Goal: Check status: Check status

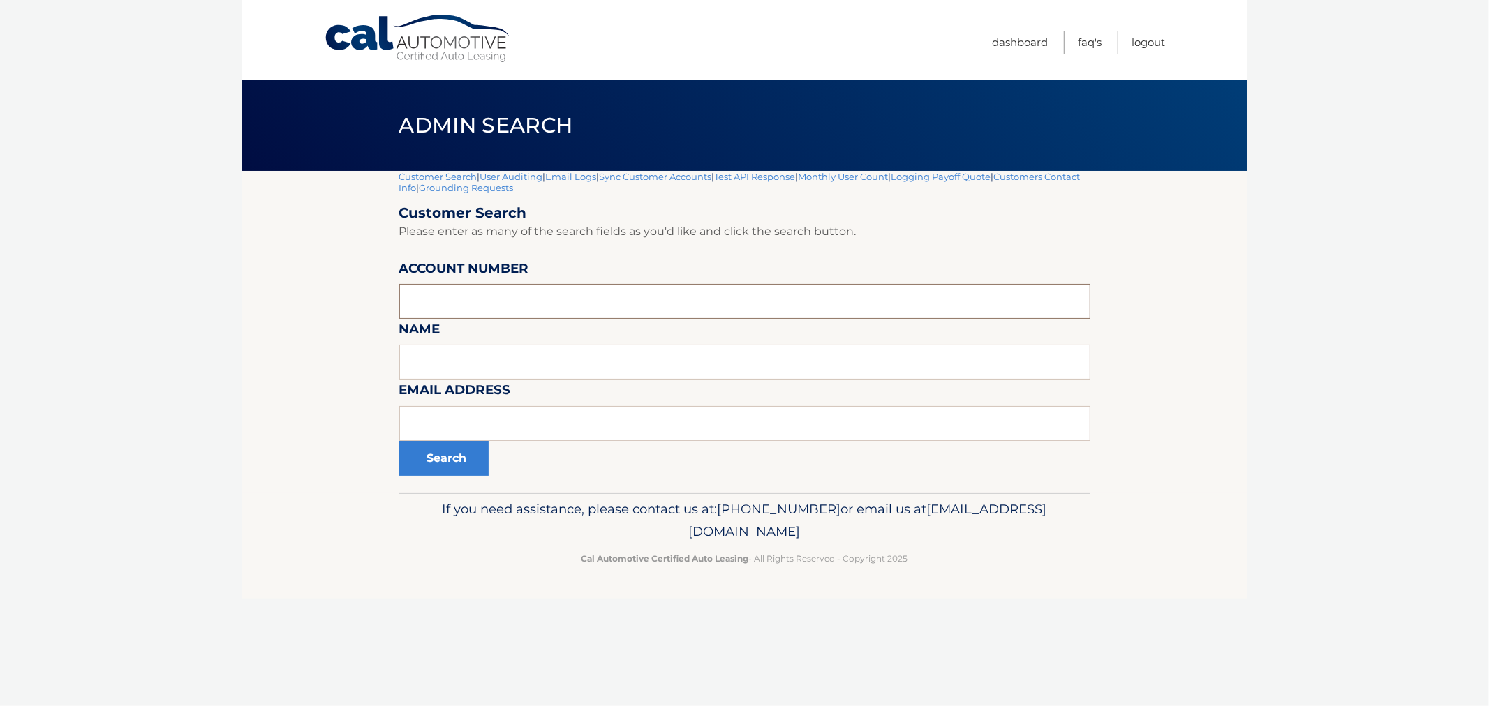
click at [507, 301] on input "text" at bounding box center [744, 301] width 691 height 35
paste input "44455575987"
type input "44455575987"
click at [448, 466] on button "Search" at bounding box center [443, 458] width 89 height 35
click at [532, 302] on input "text" at bounding box center [744, 301] width 691 height 35
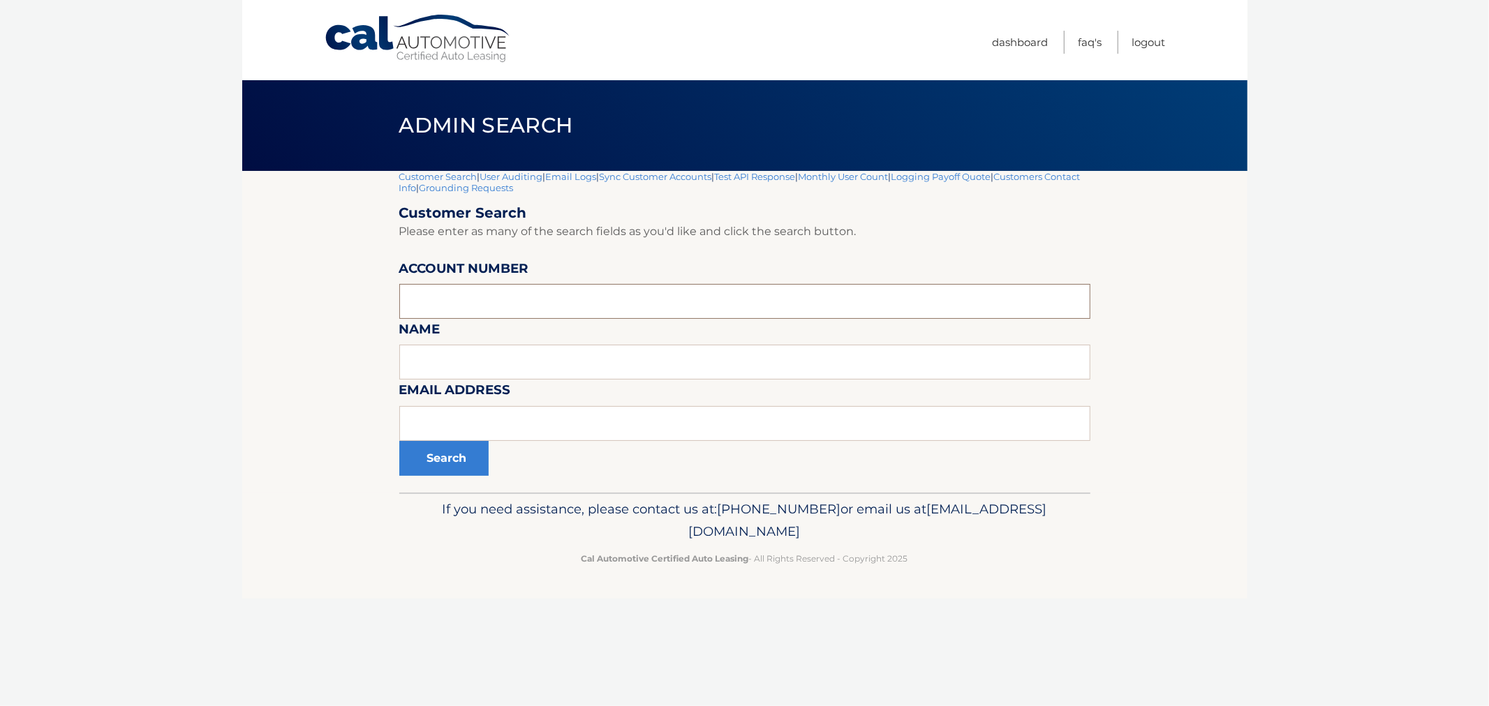
paste input "44455575987"
type input "44455575987"
click at [477, 450] on button "Search" at bounding box center [443, 458] width 89 height 35
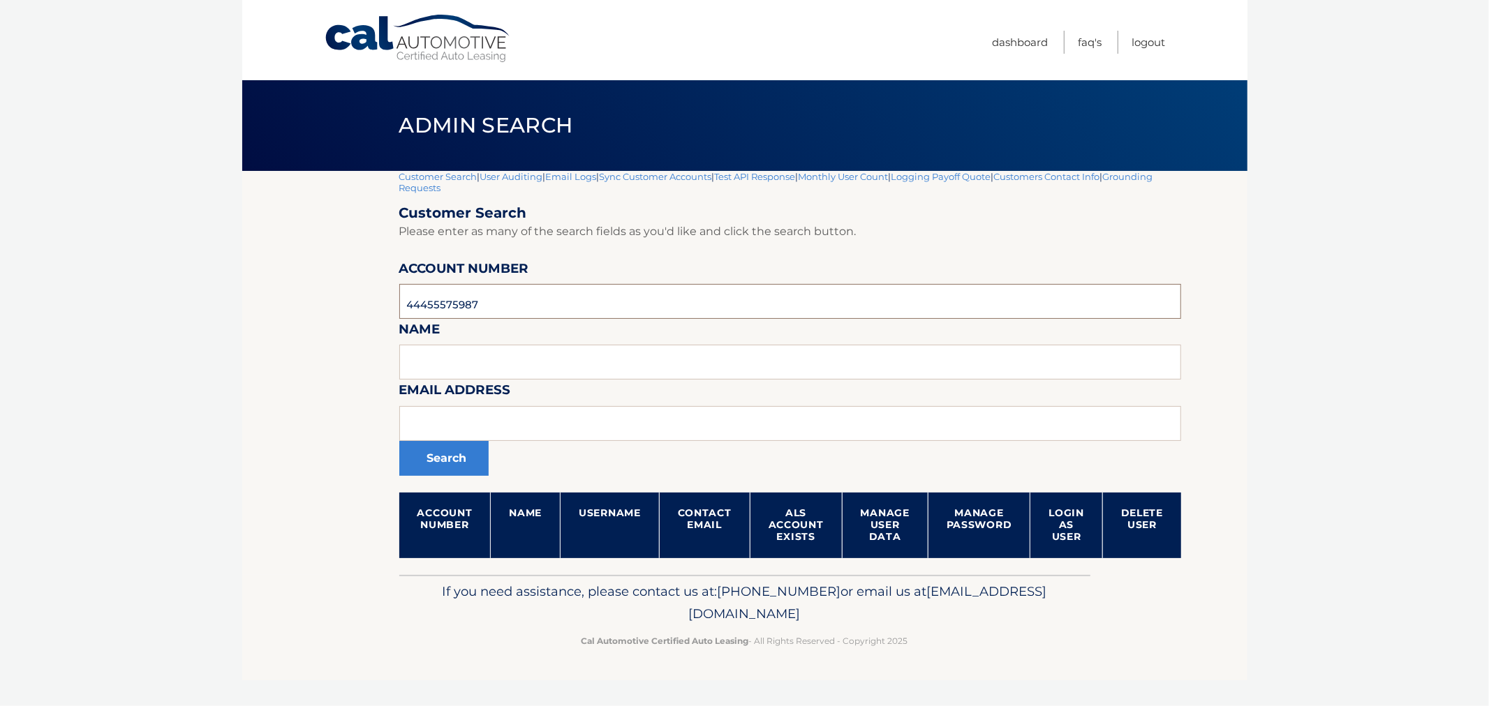
drag, startPoint x: 567, startPoint y: 303, endPoint x: 327, endPoint y: 318, distance: 240.6
click at [327, 318] on section "Customer Search | User Auditing | Email Logs | Sync Customer Accounts | Test AP…" at bounding box center [744, 373] width 1005 height 404
drag, startPoint x: 96, startPoint y: 240, endPoint x: 94, endPoint y: 233, distance: 7.1
click at [96, 239] on body "Cal Automotive Menu Dashboard FAQ's Logout |" at bounding box center [744, 353] width 1489 height 706
drag, startPoint x: 639, startPoint y: 336, endPoint x: 625, endPoint y: 322, distance: 20.7
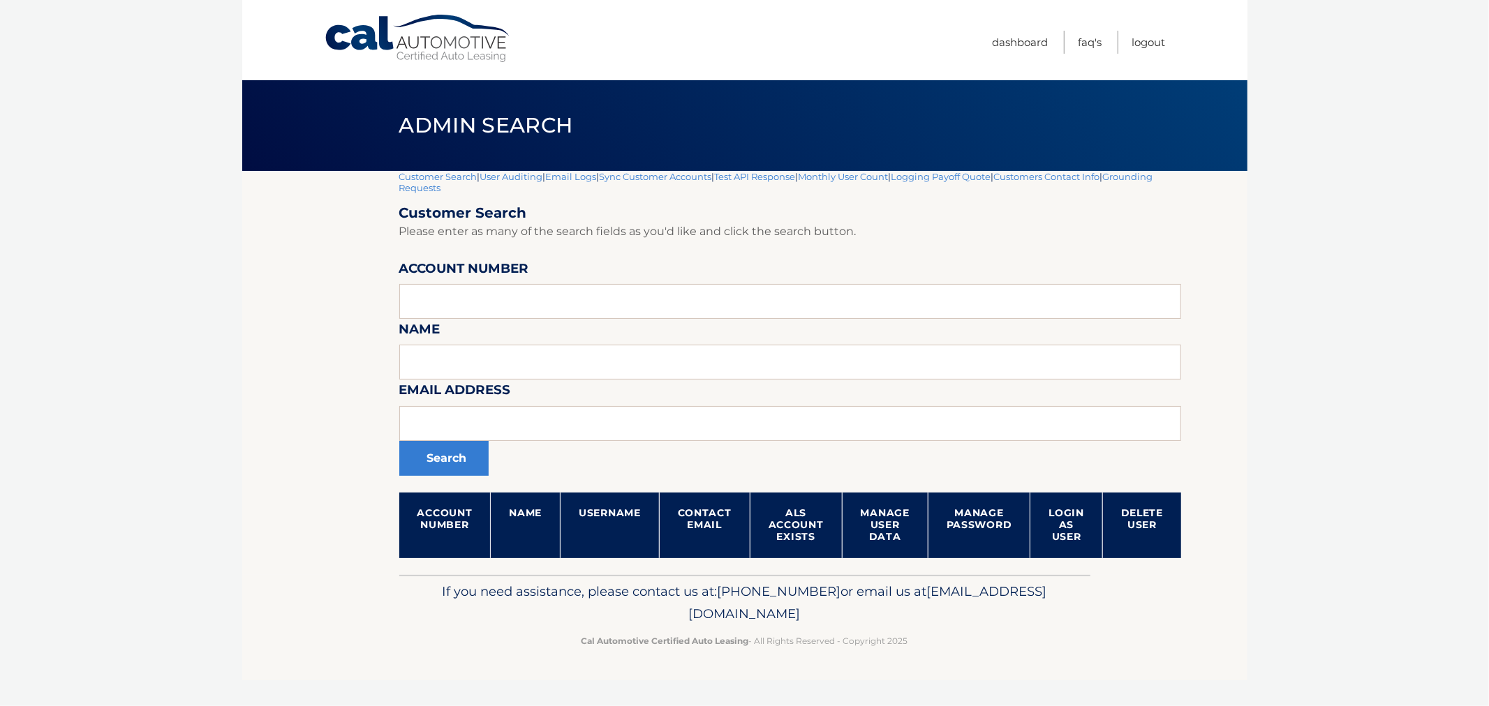
click at [631, 327] on form "Customer Search Please enter as many of the search fields as you'd like and cli…" at bounding box center [790, 382] width 783 height 354
click at [595, 303] on input "text" at bounding box center [790, 301] width 783 height 35
paste input "44455950251"
type input "44455950251"
click at [433, 454] on button "Search" at bounding box center [443, 458] width 89 height 35
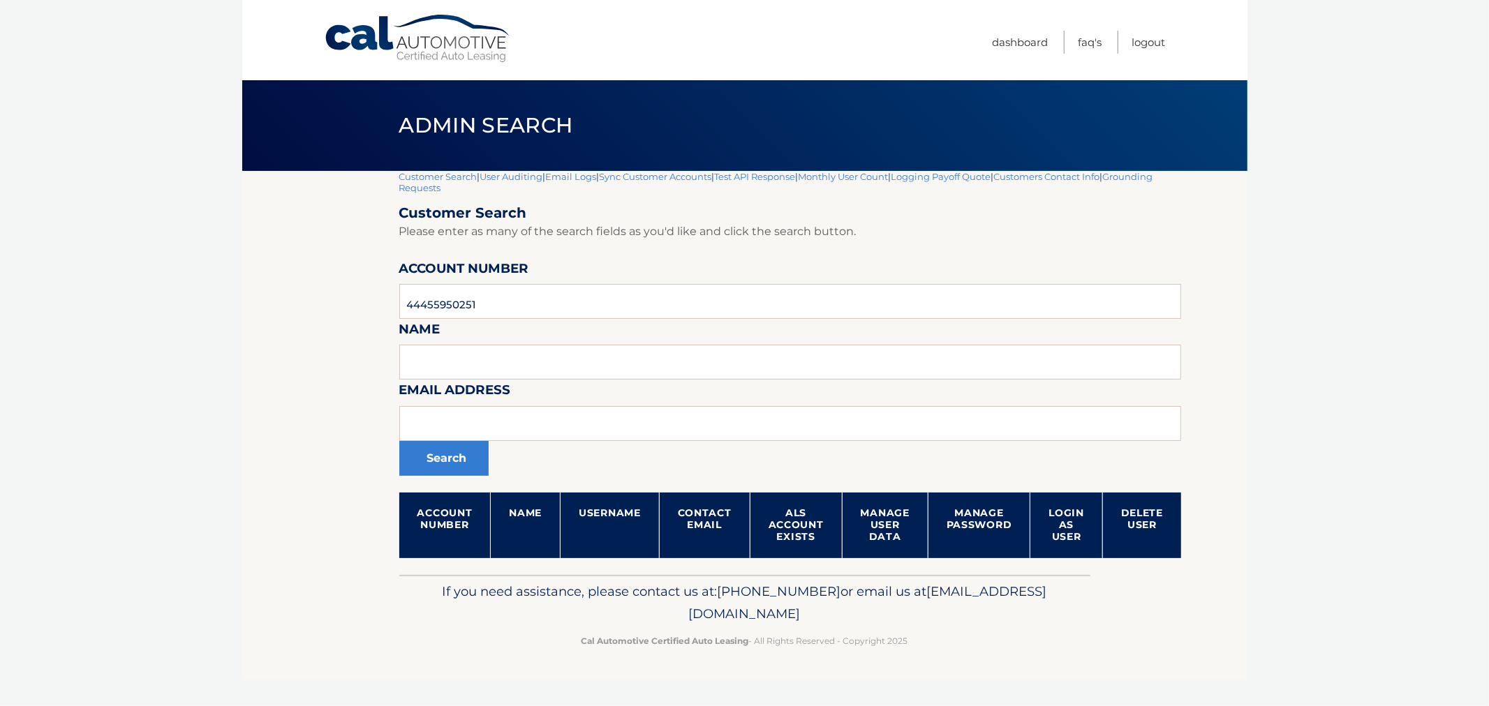
click at [303, 471] on section "Customer Search | User Auditing | Email Logs | Sync Customer Accounts | Test AP…" at bounding box center [744, 373] width 1005 height 404
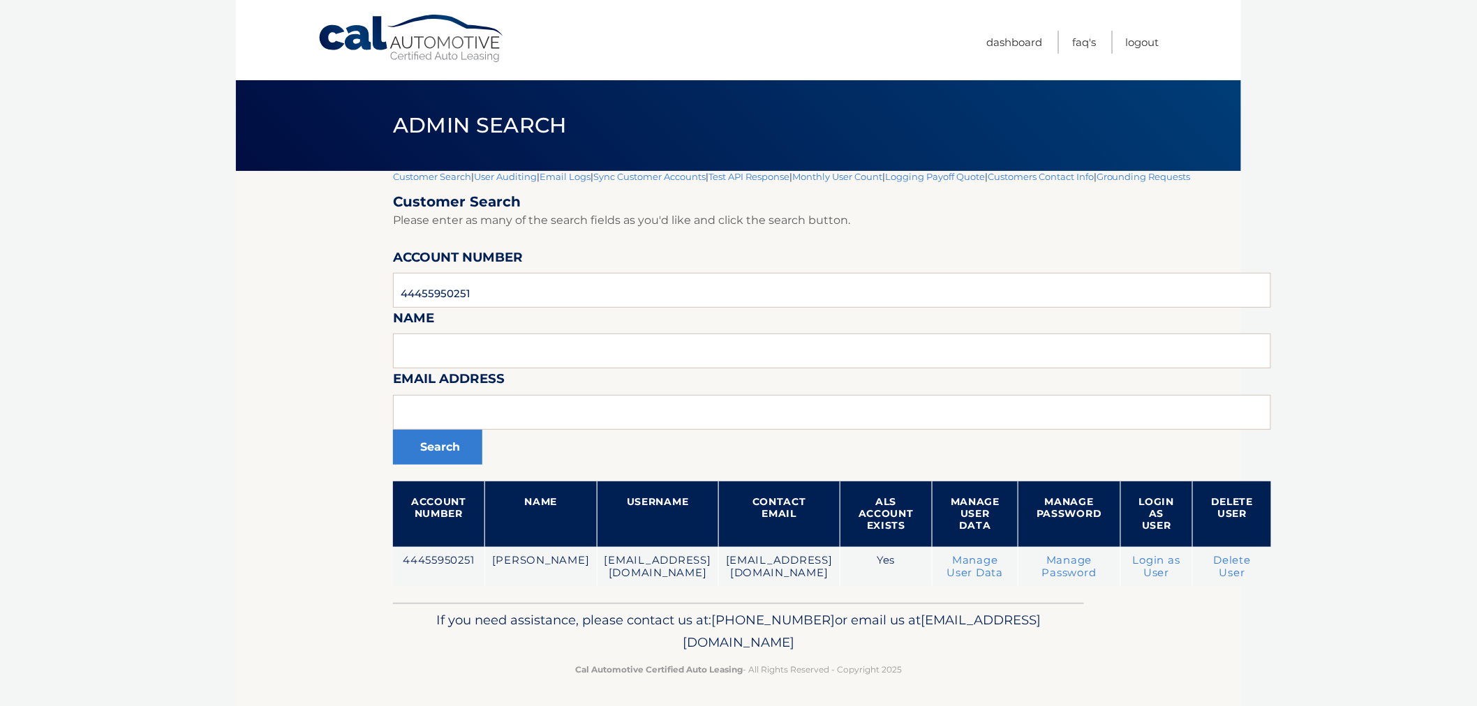
click at [326, 445] on section "Customer Search | User Auditing | Email Logs | Sync Customer Accounts | Test AP…" at bounding box center [738, 387] width 1005 height 432
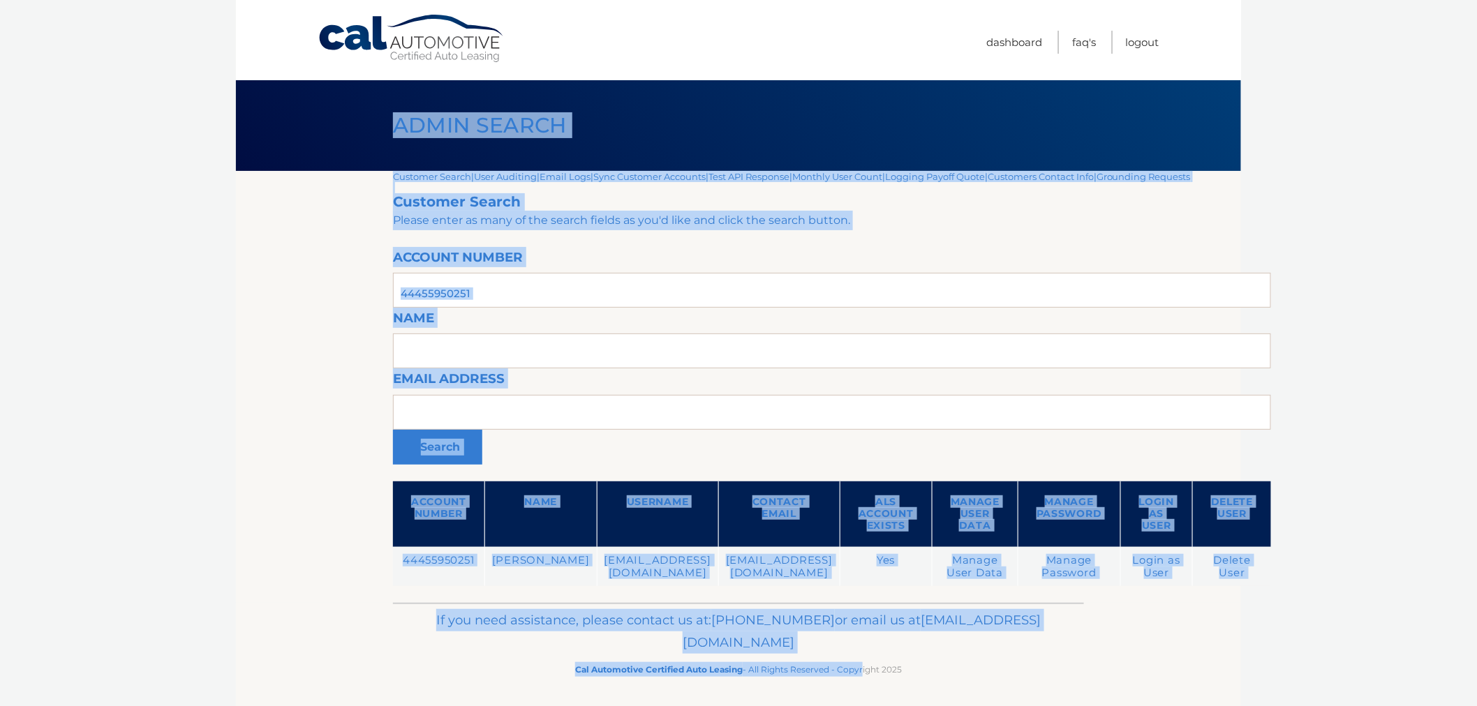
drag, startPoint x: 649, startPoint y: 441, endPoint x: 902, endPoint y: 671, distance: 341.5
click at [877, 683] on div "Cal Automotive Menu Dashboard FAQ's Logout |" at bounding box center [738, 353] width 1005 height 706
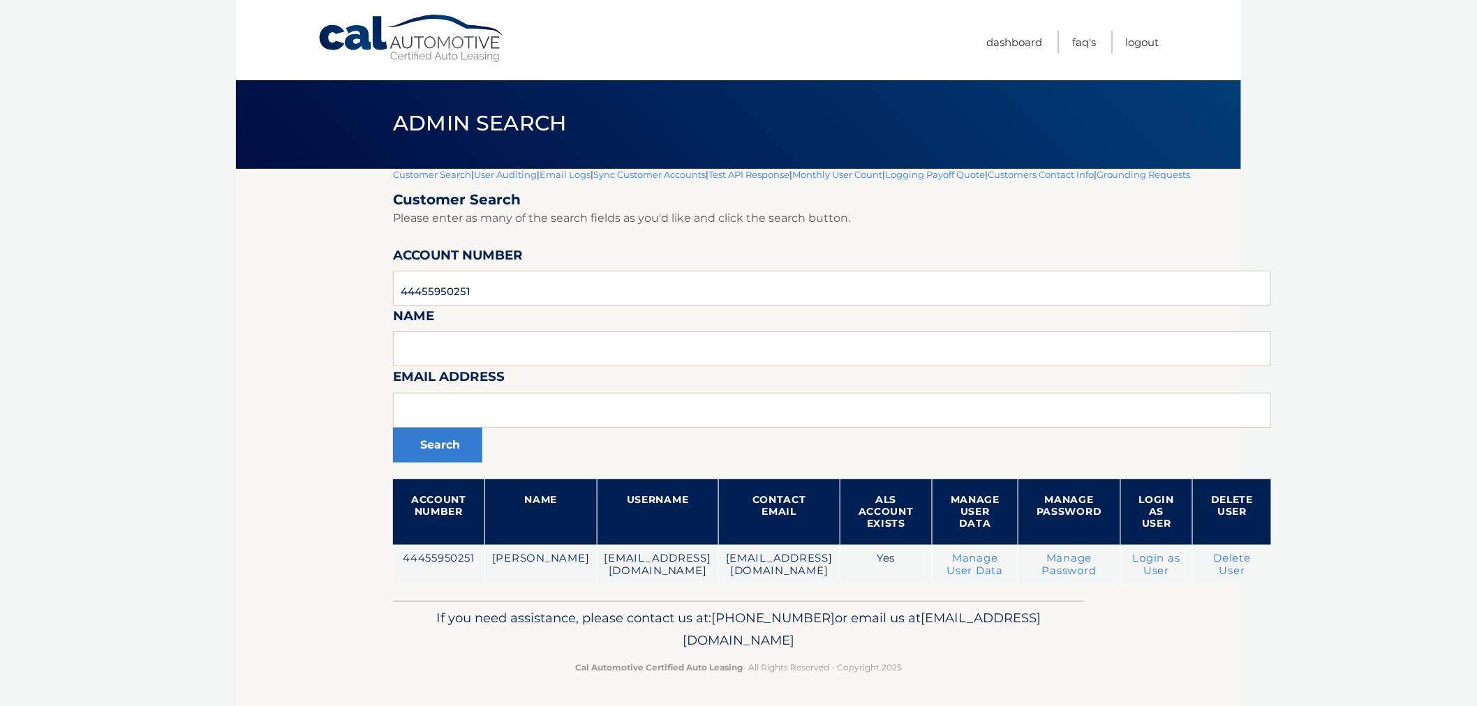
drag, startPoint x: 908, startPoint y: 674, endPoint x: 908, endPoint y: 682, distance: 7.7
click at [908, 675] on p "Cal Automotive Certified Auto Leasing - All Rights Reserved - Copyright 2025" at bounding box center [738, 667] width 673 height 15
drag, startPoint x: 910, startPoint y: 682, endPoint x: 303, endPoint y: 133, distance: 818.5
click at [302, 134] on div "Cal Automotive Menu Dashboard FAQ's Logout |" at bounding box center [738, 351] width 1005 height 706
click at [314, 119] on div "Admin Search" at bounding box center [738, 123] width 1005 height 91
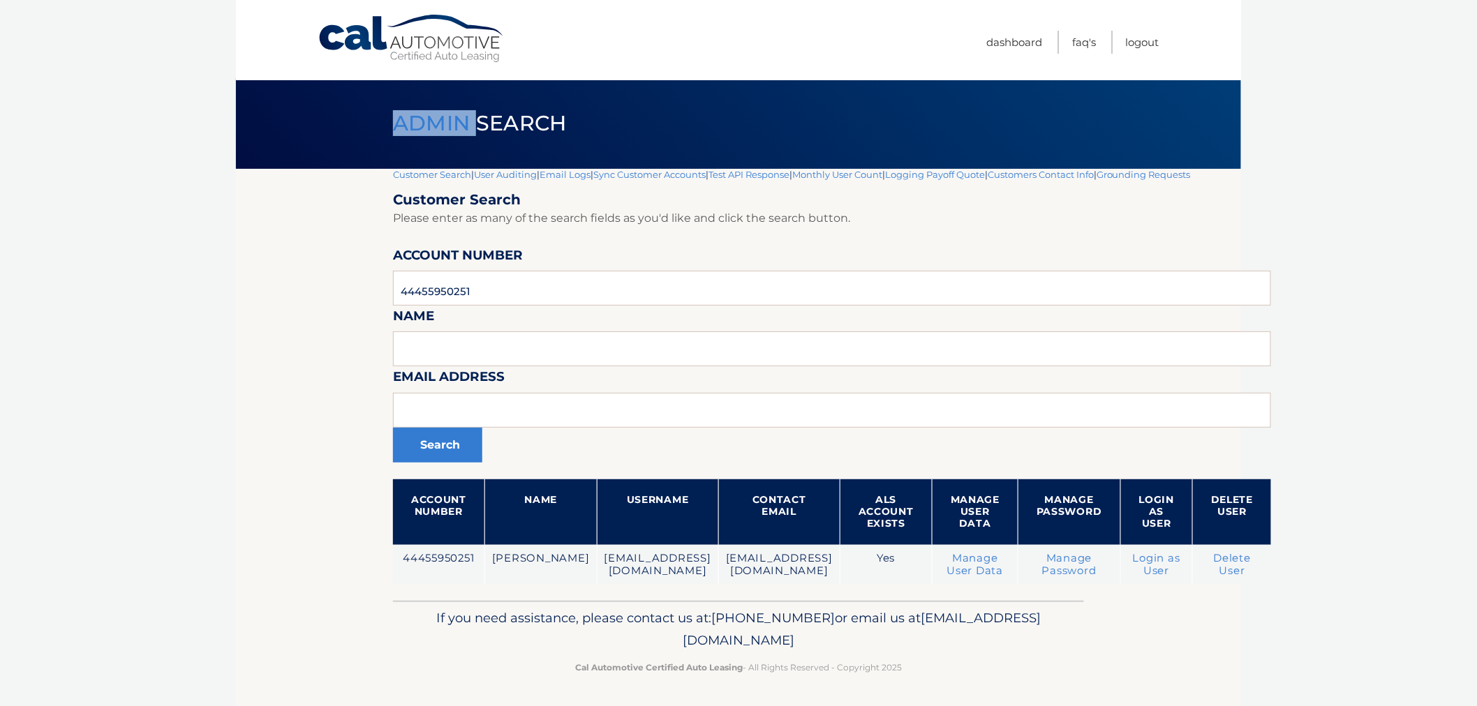
click at [314, 119] on div "Admin Search" at bounding box center [738, 123] width 1005 height 91
click at [367, 120] on div "Admin Search" at bounding box center [738, 123] width 1005 height 91
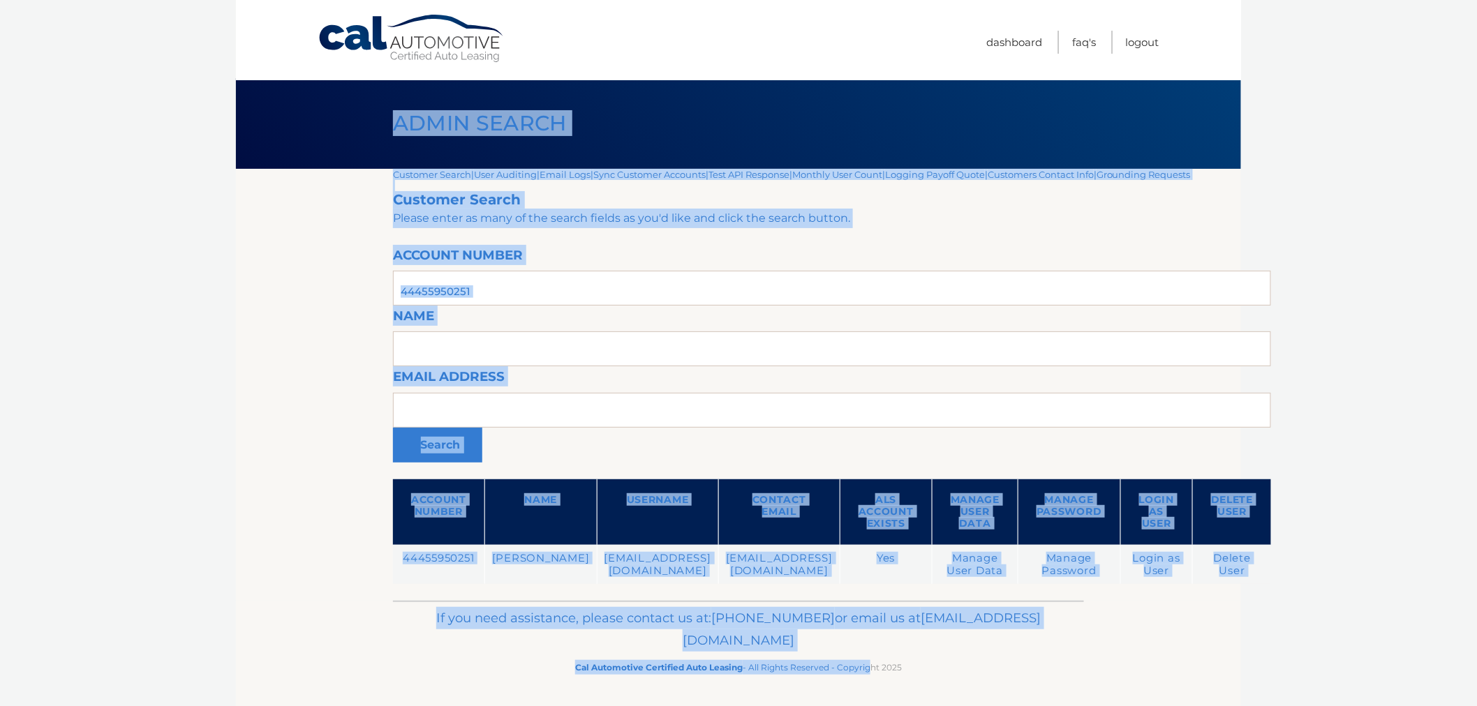
scroll to position [15, 0]
drag, startPoint x: 381, startPoint y: 124, endPoint x: 953, endPoint y: 691, distance: 805.1
click at [953, 691] on div "Cal Automotive Menu Dashboard FAQ's Logout |" at bounding box center [738, 350] width 1005 height 706
click at [954, 688] on footer "If you need assistance, please contact us at: 609-807-3200 or email us at Custo…" at bounding box center [738, 653] width 1005 height 106
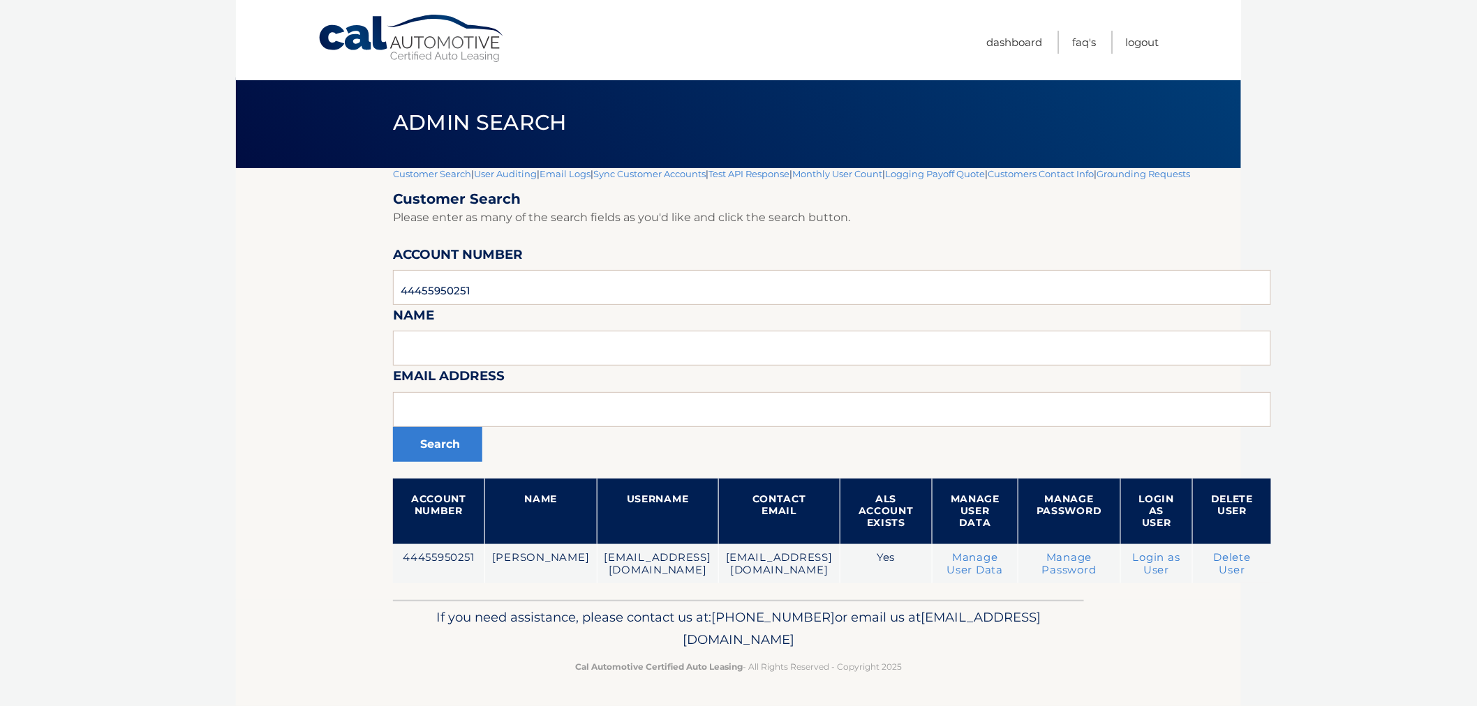
drag, startPoint x: 951, startPoint y: 682, endPoint x: 944, endPoint y: 670, distance: 14.1
click at [947, 676] on footer "If you need assistance, please contact us at: 609-807-3200 or email us at Custo…" at bounding box center [738, 653] width 1005 height 106
drag, startPoint x: 943, startPoint y: 667, endPoint x: 315, endPoint y: 186, distance: 791.7
click at [315, 190] on div "Cal Automotive Menu Dashboard FAQ's Logout |" at bounding box center [738, 350] width 1005 height 706
click at [316, 175] on section "Customer Search | User Auditing | Email Logs | Sync Customer Accounts | Test AP…" at bounding box center [738, 384] width 1005 height 432
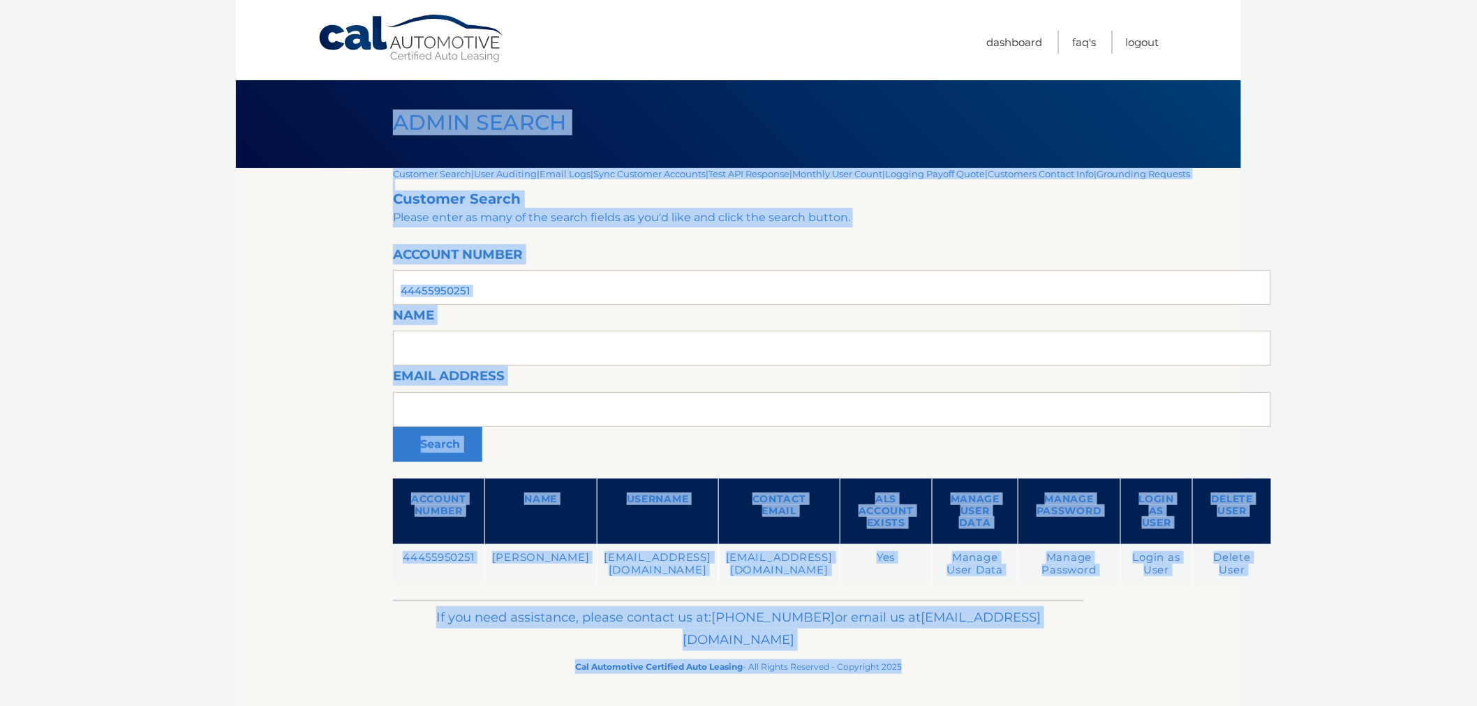
drag, startPoint x: 357, startPoint y: 98, endPoint x: 905, endPoint y: 689, distance: 806.6
click at [905, 693] on div "Cal Automotive Menu Dashboard FAQ's Logout |" at bounding box center [738, 350] width 1005 height 706
click at [906, 688] on footer "If you need assistance, please contact us at: 609-807-3200 or email us at Custo…" at bounding box center [738, 653] width 1005 height 106
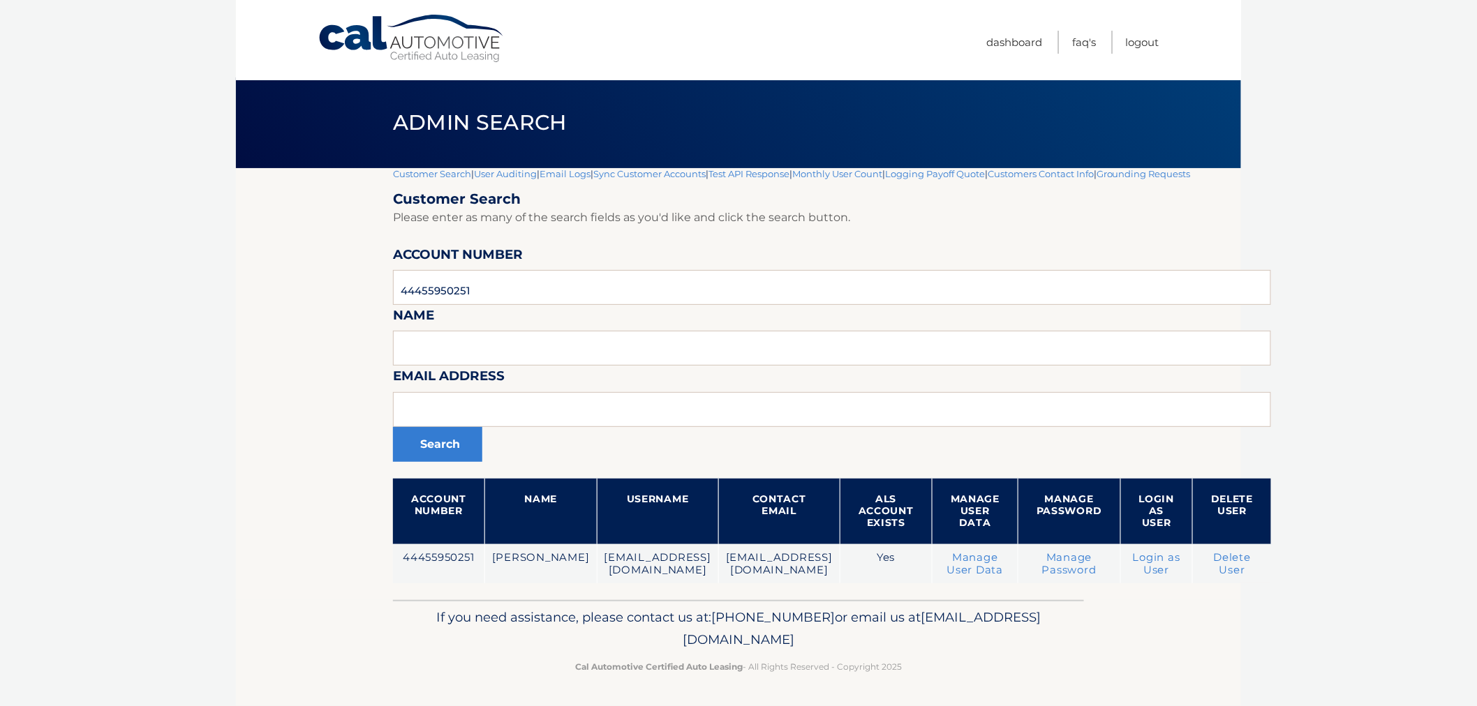
drag, startPoint x: 932, startPoint y: 672, endPoint x: 336, endPoint y: 136, distance: 801.3
click at [337, 137] on div "Cal Automotive Menu Dashboard FAQ's Logout |" at bounding box center [738, 350] width 1005 height 706
click at [336, 131] on div "Admin Search" at bounding box center [738, 122] width 1005 height 91
drag, startPoint x: 301, startPoint y: 96, endPoint x: 1014, endPoint y: 742, distance: 961.8
click at [1014, 704] on html "Cal Automotive Menu Dashboard FAQ's Logout" at bounding box center [738, 350] width 1477 height 706
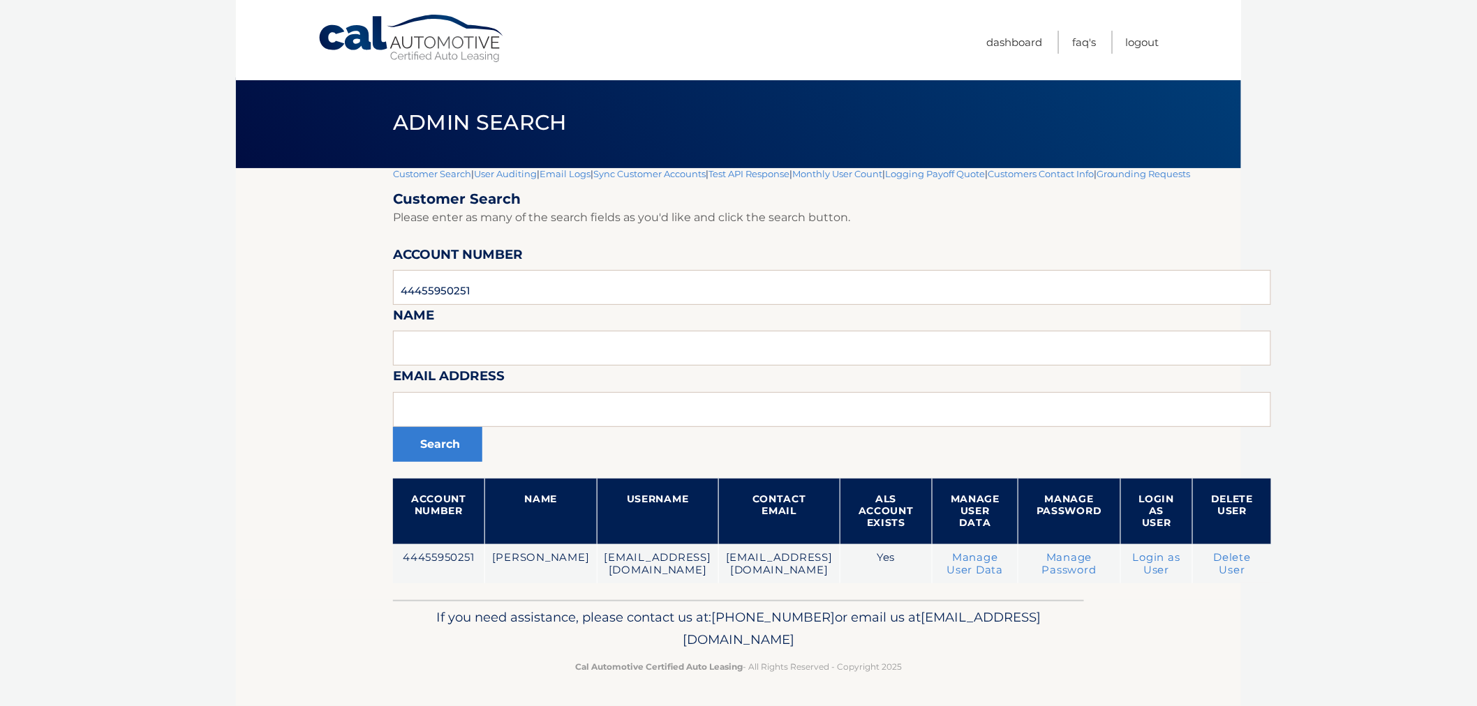
click at [954, 667] on p "Cal Automotive Certified Auto Leasing - All Rights Reserved - Copyright 2025" at bounding box center [738, 667] width 673 height 15
click at [65, 210] on body "Cal Automotive Menu Dashboard FAQ's Logout |" at bounding box center [738, 350] width 1477 height 706
click at [407, 168] on link "Customer Search" at bounding box center [432, 173] width 78 height 11
